Goal: Information Seeking & Learning: Learn about a topic

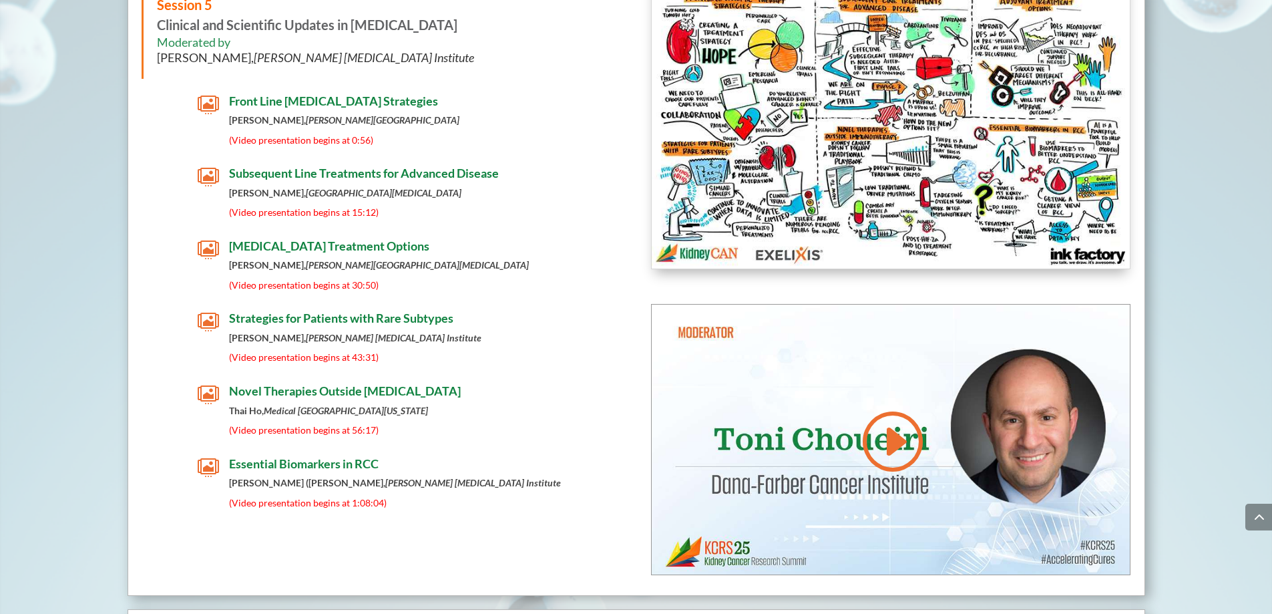
scroll to position [5768, 0]
click at [329, 393] on span "Novel Therapies Outside [MEDICAL_DATA]" at bounding box center [345, 390] width 232 height 15
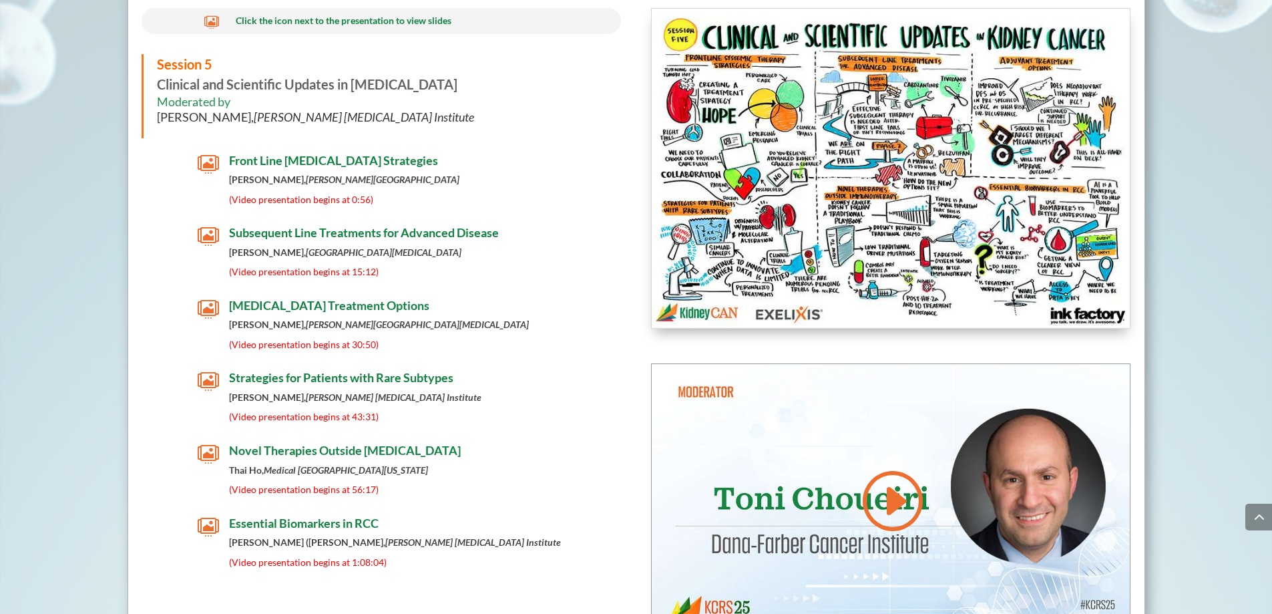
scroll to position [5715, 0]
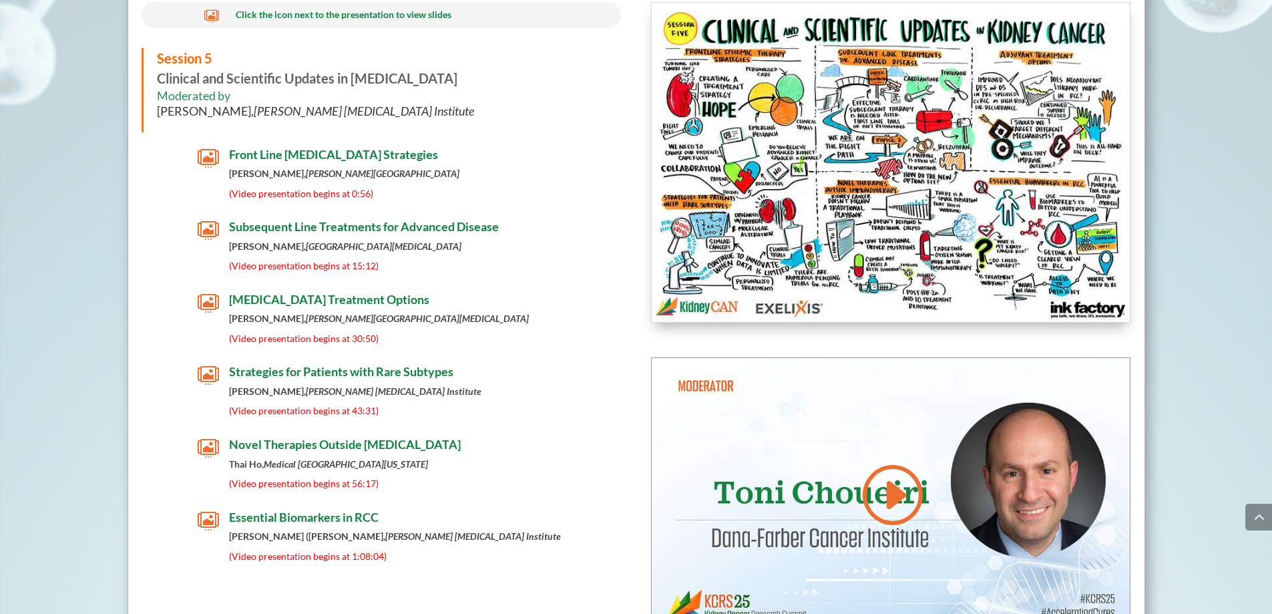
click at [352, 154] on span "Front Line [MEDICAL_DATA] Strategies" at bounding box center [333, 154] width 209 height 15
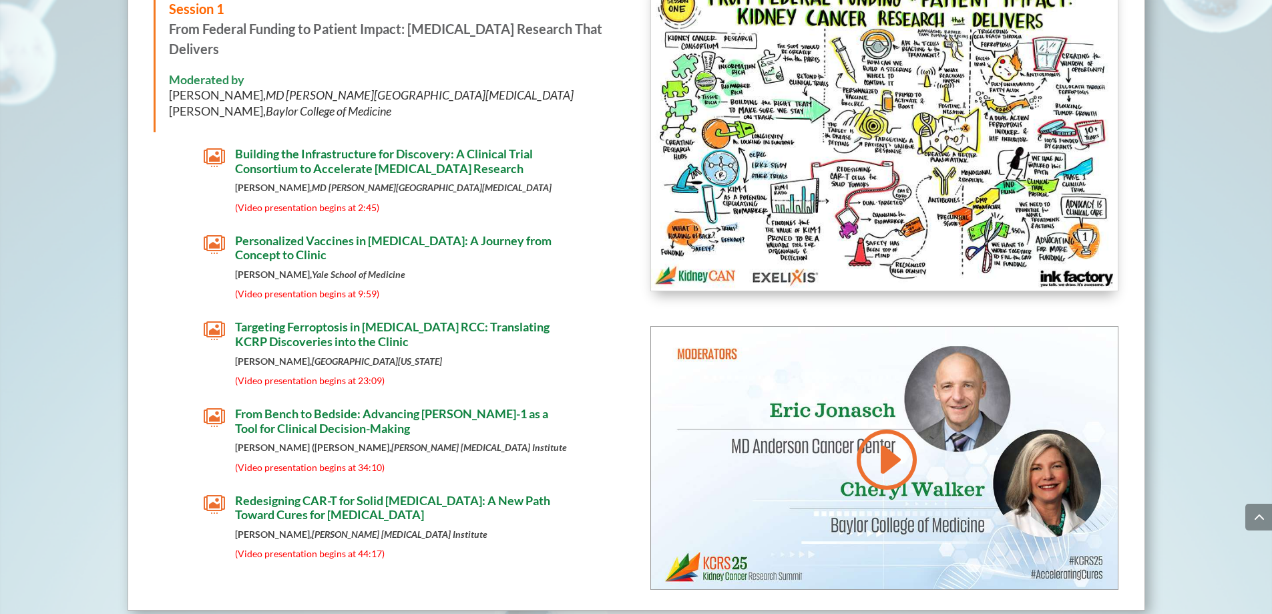
scroll to position [2243, 0]
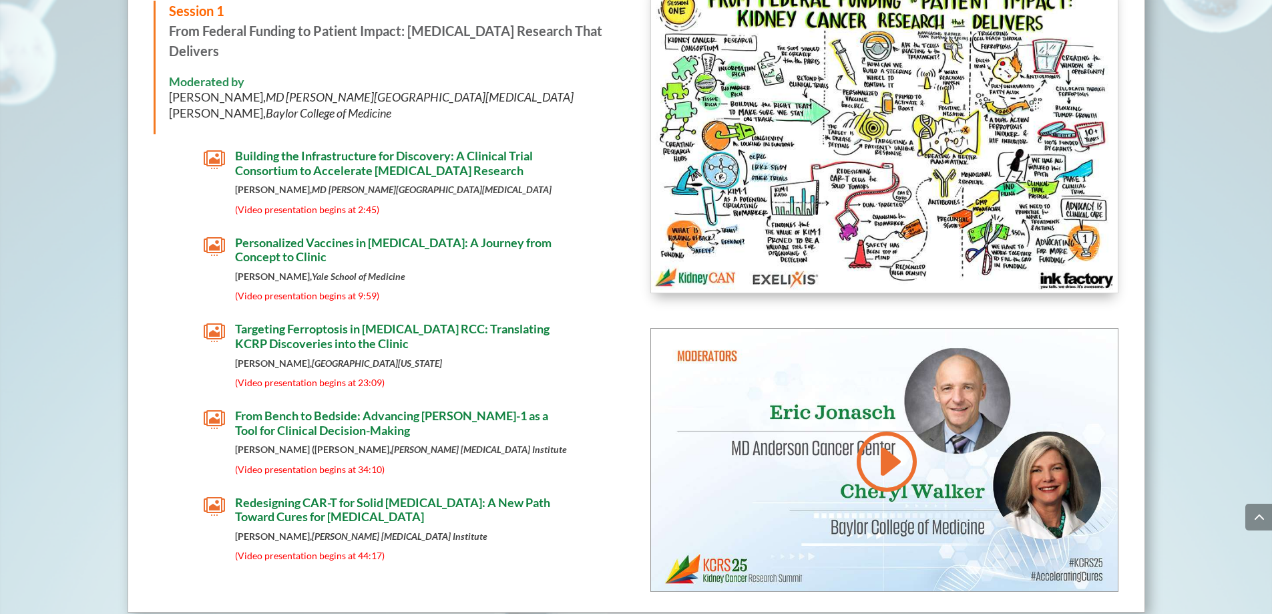
click at [292, 240] on span "Personalized Vaccines in [MEDICAL_DATA]: A Journey from Concept to Clinic" at bounding box center [393, 249] width 316 height 29
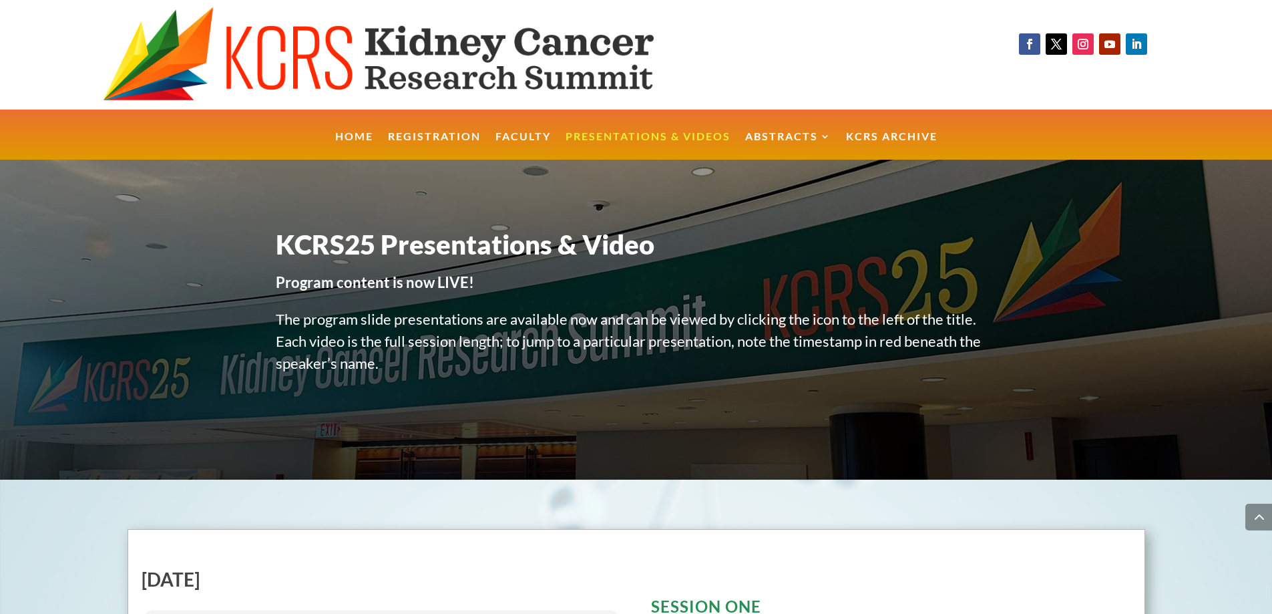
scroll to position [2243, 0]
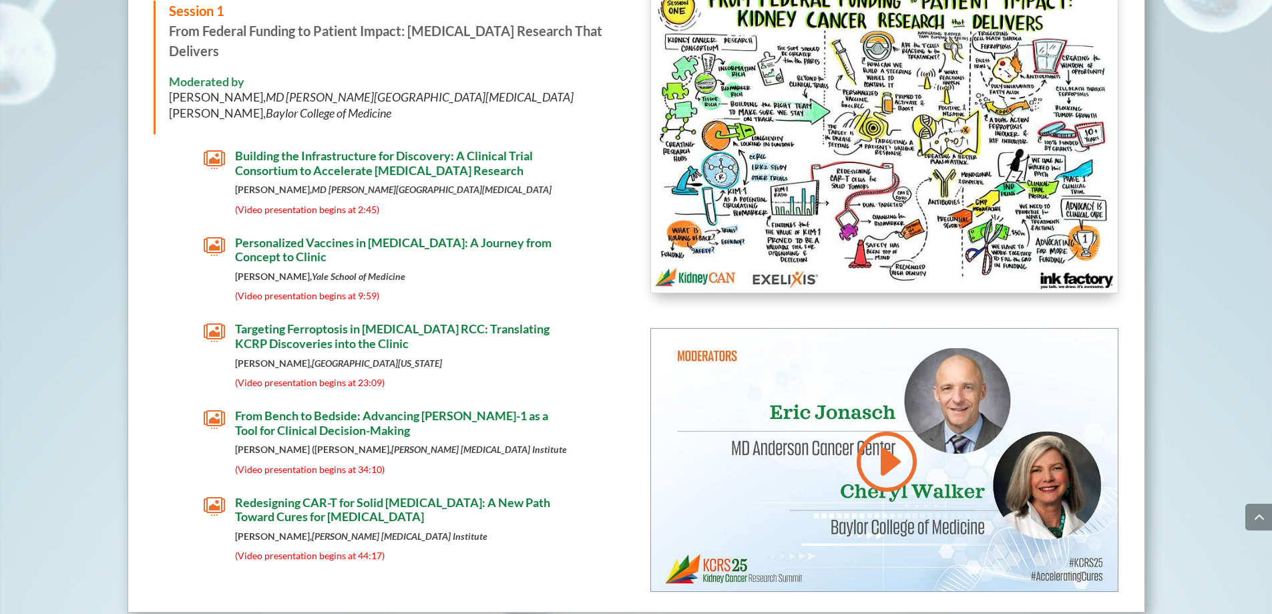
click at [337, 500] on span "Redesigning CAR-T for Solid [MEDICAL_DATA]: A New Path Toward Cures for [MEDICA…" at bounding box center [392, 509] width 315 height 29
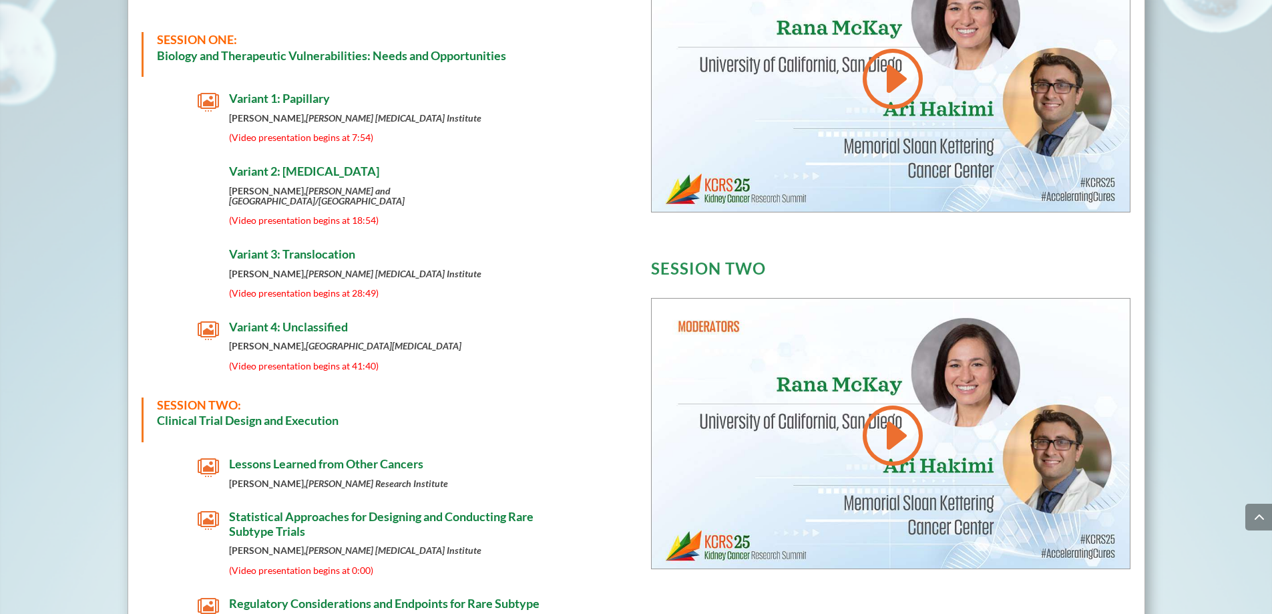
scroll to position [694, 0]
click at [290, 174] on span "Variant 2: [MEDICAL_DATA]" at bounding box center [304, 171] width 150 height 15
click at [283, 174] on span "Variant 2: [MEDICAL_DATA]" at bounding box center [304, 171] width 150 height 15
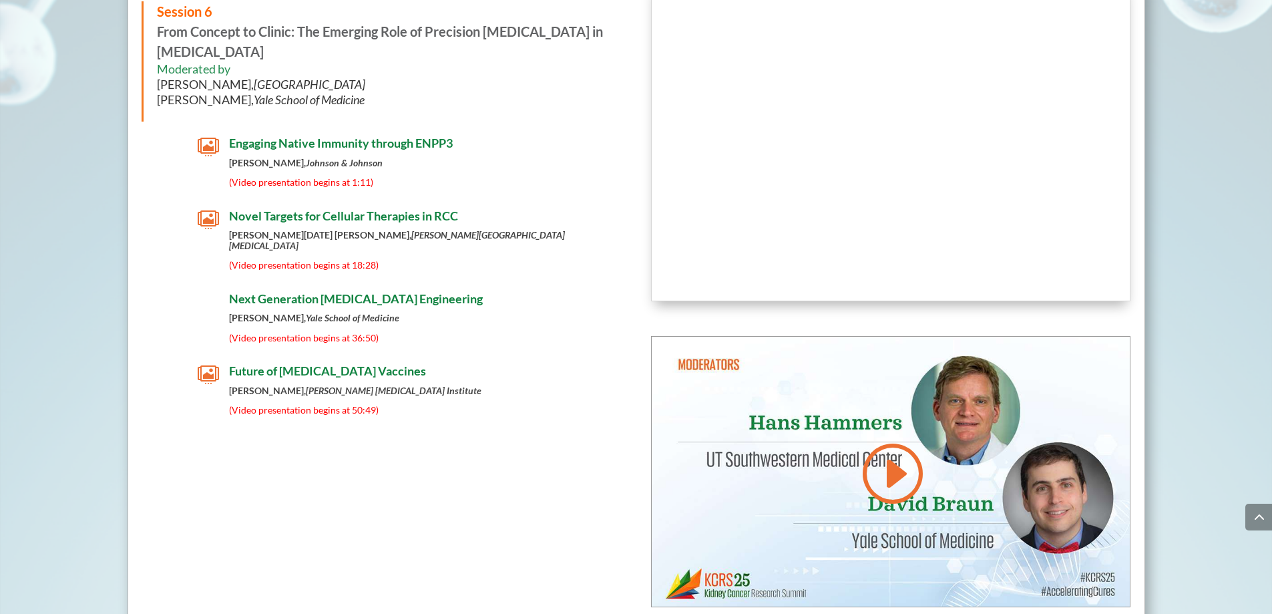
scroll to position [6409, 0]
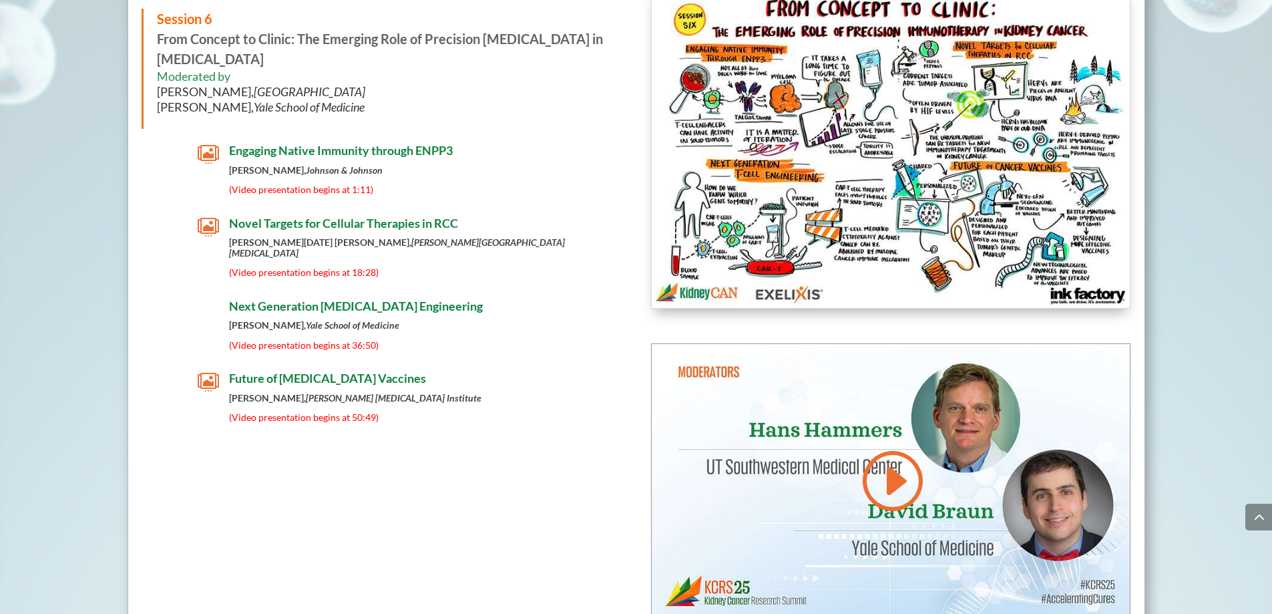
click at [320, 156] on span "Engaging Native Immunity through ENPP3" at bounding box center [341, 150] width 224 height 15
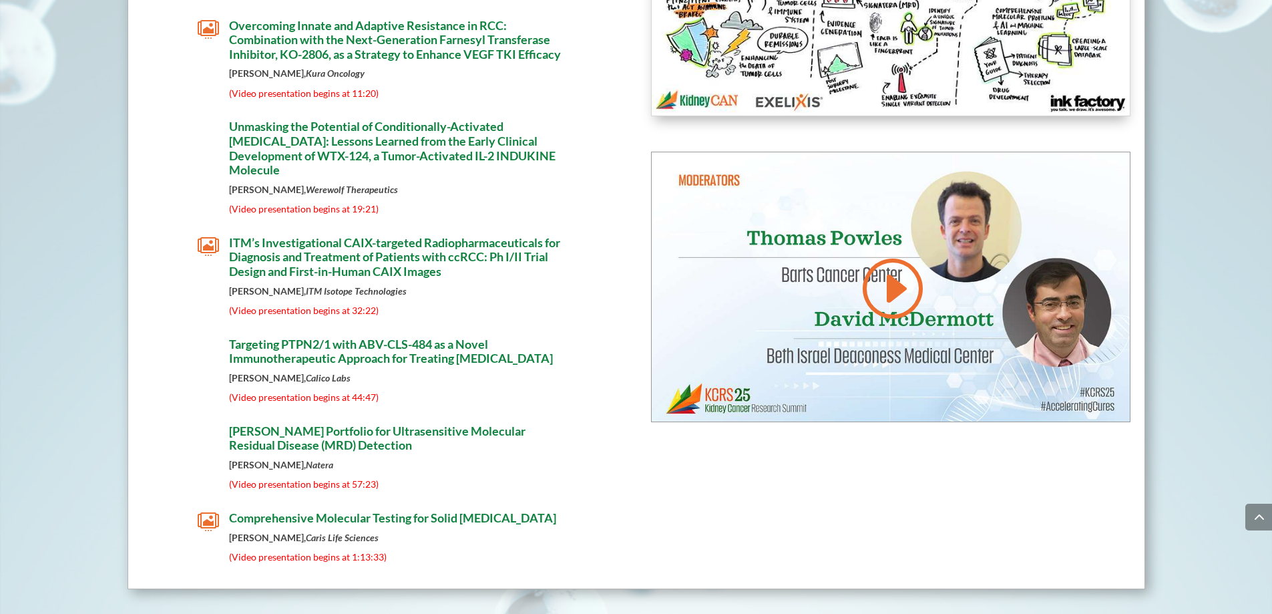
scroll to position [8011, 0]
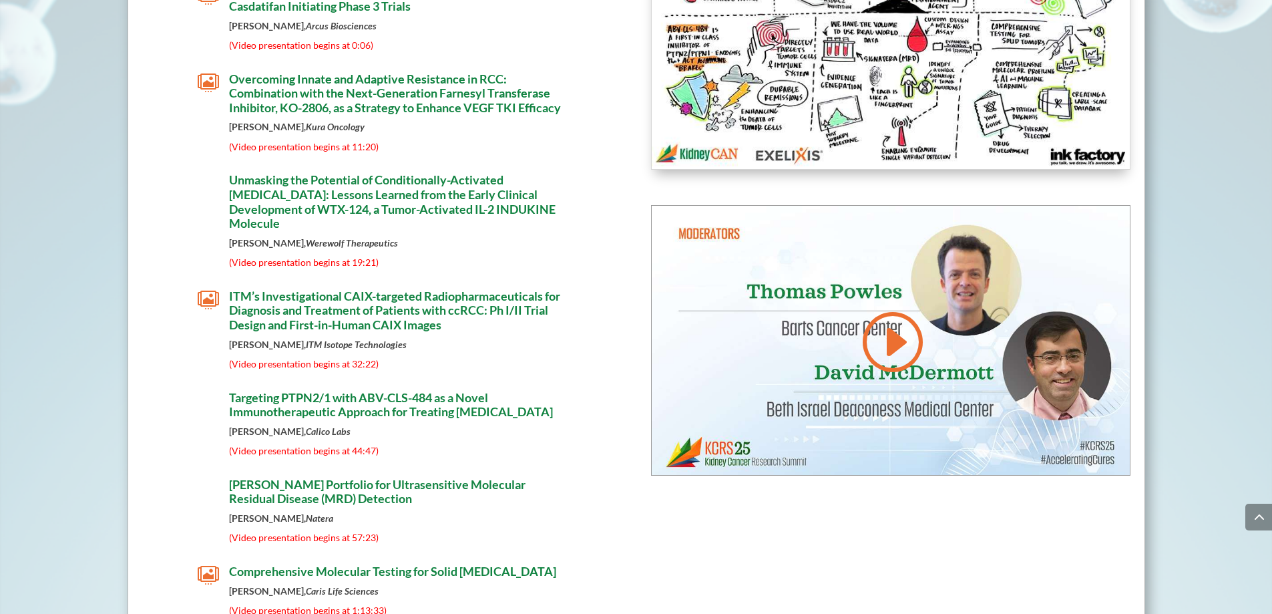
click at [308, 332] on span "ITM’s Investigational CAIX-targeted Radiopharmaceuticals for Diagnosis and Trea…" at bounding box center [394, 309] width 331 height 43
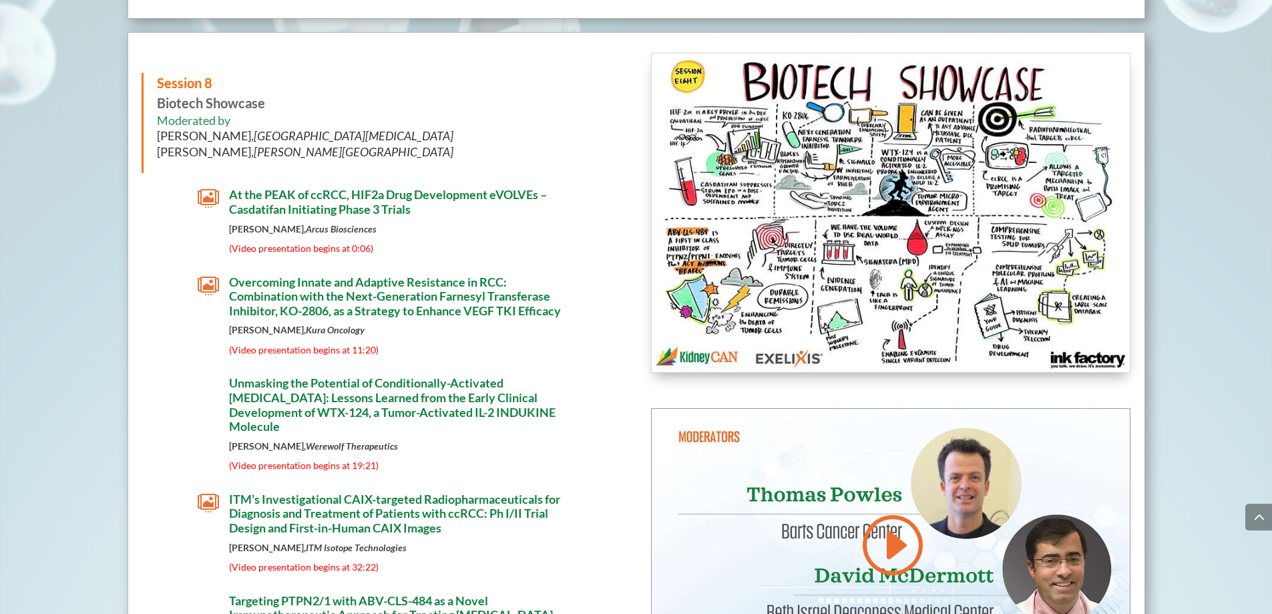
scroll to position [7808, 0]
click at [279, 307] on span "Overcoming Innate and Adaptive Resistance in RCC: Combination with the Next-Gen…" at bounding box center [395, 296] width 332 height 43
click at [288, 430] on span "Unmasking the Potential of Conditionally-Activated [MEDICAL_DATA]: Lessons Lear…" at bounding box center [392, 405] width 326 height 58
click at [246, 429] on span "Unmasking the Potential of Conditionally-Activated [MEDICAL_DATA]: Lessons Lear…" at bounding box center [392, 405] width 326 height 58
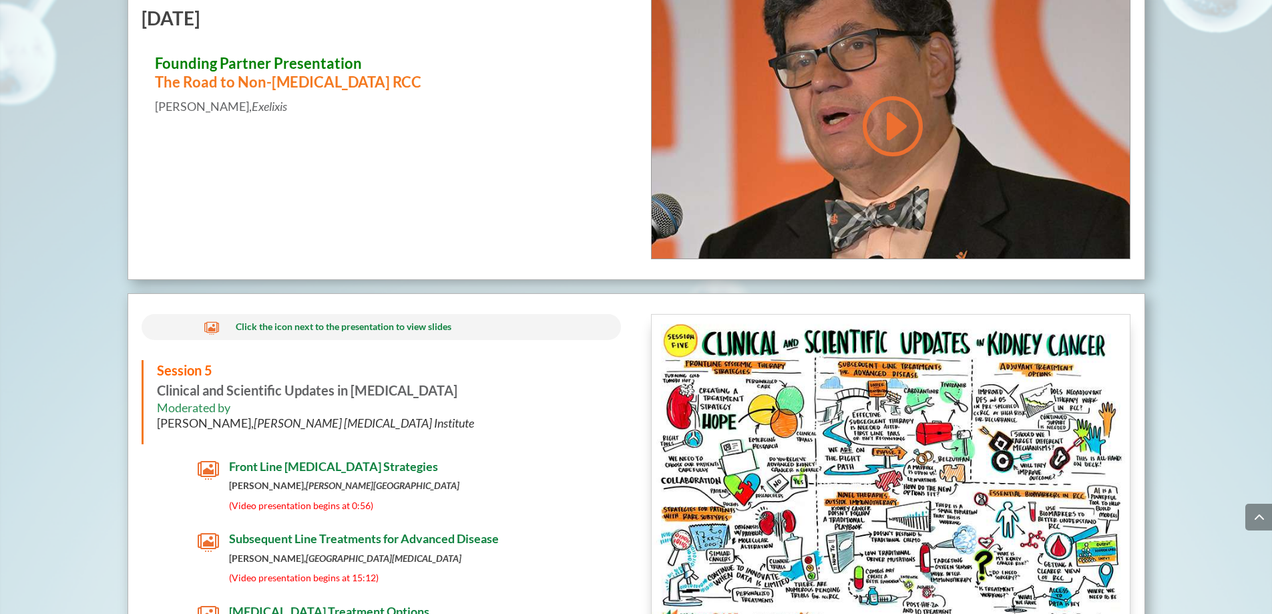
scroll to position [5404, 0]
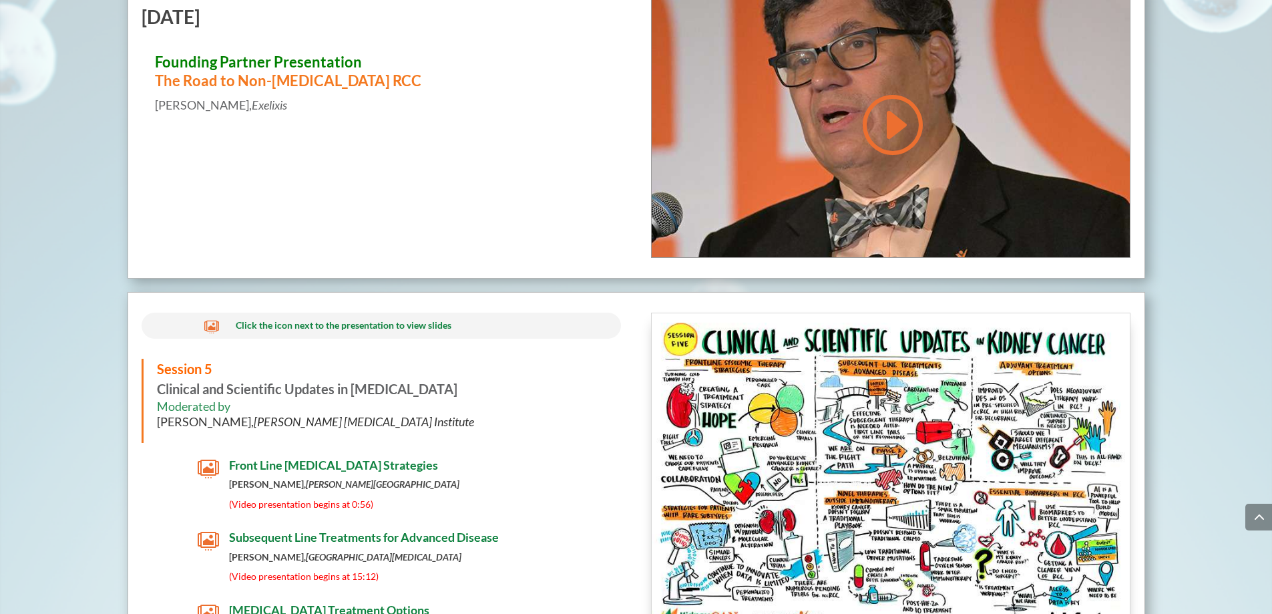
click at [256, 471] on span "Front Line [MEDICAL_DATA] Strategies" at bounding box center [333, 464] width 209 height 15
